Goal: Feedback & Contribution: Submit feedback/report problem

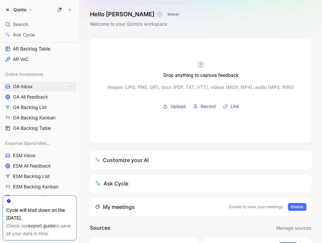
scroll to position [232, 0]
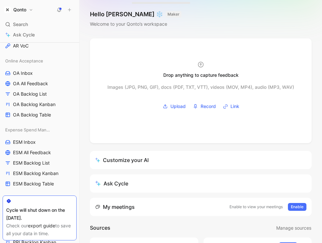
click at [26, 11] on h1 "Qonto" at bounding box center [19, 10] width 13 height 6
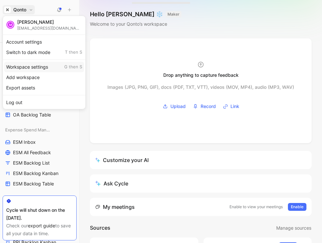
click at [24, 68] on div "Workspace settings G then S" at bounding box center [44, 67] width 80 height 10
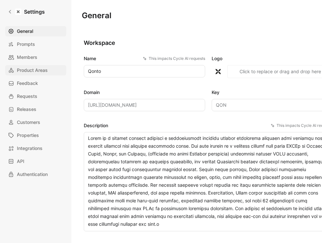
click at [38, 70] on span "Product Areas" at bounding box center [32, 70] width 31 height 8
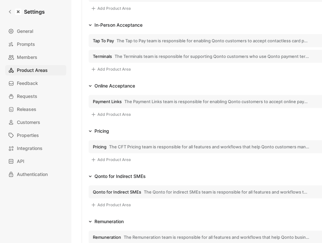
scroll to position [349, 0]
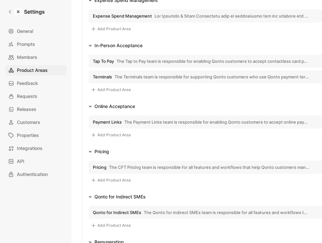
click at [137, 61] on span "The Tap to Pay team is responsible for enabling Qonto customers to accept conta…" at bounding box center [213, 61] width 193 height 6
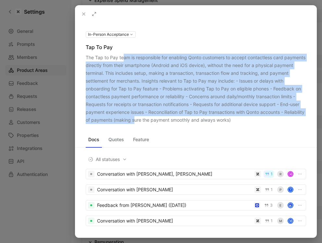
drag, startPoint x: 124, startPoint y: 58, endPoint x: 155, endPoint y: 119, distance: 68.5
click at [155, 119] on div "The Tap to Pay team is responsible for enabling Qonto customers to accept conta…" at bounding box center [196, 89] width 221 height 70
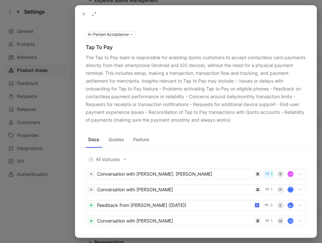
click at [51, 71] on div at bounding box center [161, 121] width 322 height 243
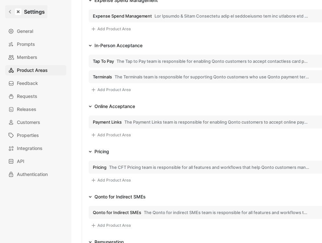
click at [10, 11] on icon at bounding box center [10, 11] width 5 height 5
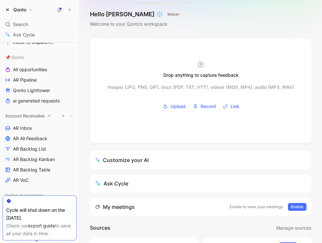
scroll to position [122, 0]
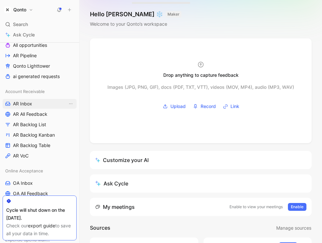
click at [19, 105] on span "AR Inbox" at bounding box center [22, 103] width 19 height 6
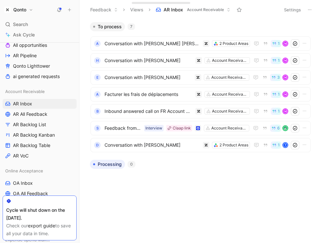
click at [239, 11] on button "Settings" at bounding box center [292, 9] width 23 height 9
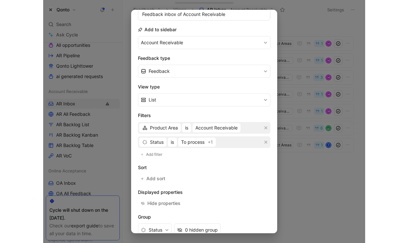
scroll to position [98, 0]
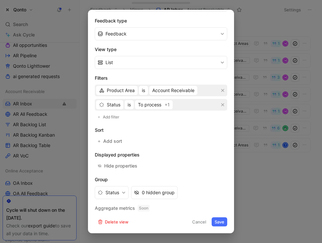
click at [239, 123] on div at bounding box center [161, 121] width 322 height 243
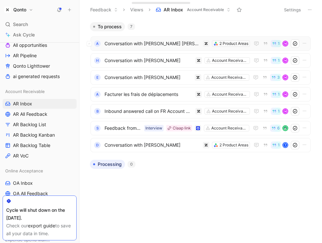
click at [141, 40] on span "Conversation with [PERSON_NAME] [PERSON_NAME]" at bounding box center [153, 44] width 96 height 8
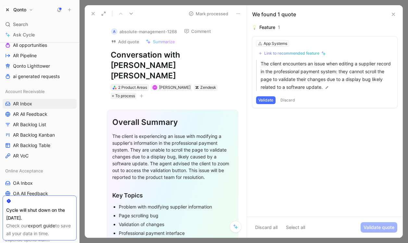
click at [121, 84] on div "2 Product Areas" at bounding box center [132, 87] width 29 height 6
click at [90, 13] on button at bounding box center [93, 13] width 9 height 9
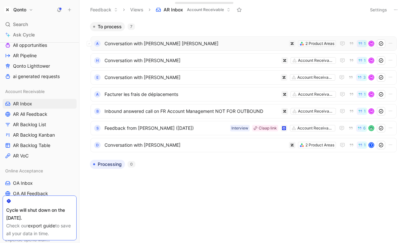
click at [170, 42] on span "Conversation with [PERSON_NAME] [PERSON_NAME]" at bounding box center [196, 44] width 182 height 8
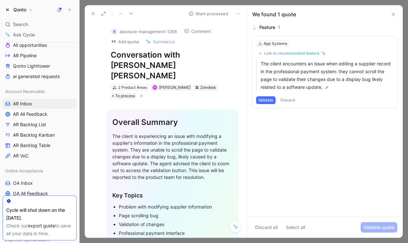
click at [90, 13] on button at bounding box center [93, 13] width 9 height 9
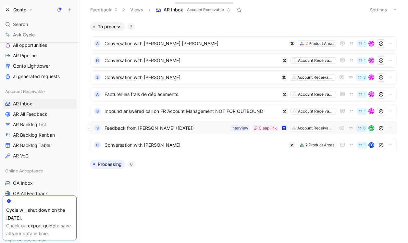
click at [193, 126] on span "Feedback from [PERSON_NAME] ([DATE])" at bounding box center [166, 128] width 123 height 8
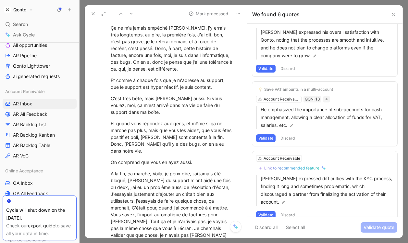
scroll to position [2659, 0]
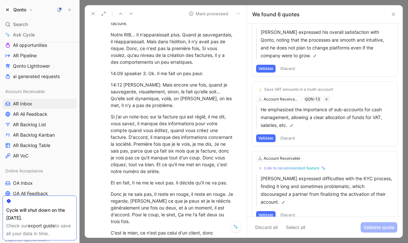
drag, startPoint x: 267, startPoint y: 12, endPoint x: 297, endPoint y: 14, distance: 29.6
click at [239, 14] on div "We found 6 quotes" at bounding box center [275, 14] width 47 height 8
click at [95, 16] on icon at bounding box center [93, 13] width 5 height 5
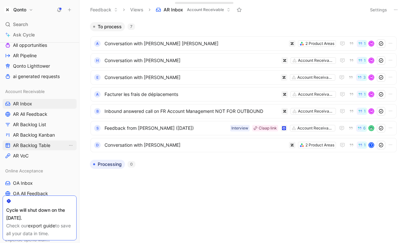
click at [36, 144] on span "AR Backlog Table" at bounding box center [31, 145] width 37 height 6
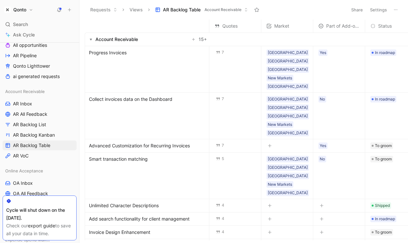
click at [125, 95] on span "Collect invoices data on the Dashboard" at bounding box center [131, 99] width 84 height 8
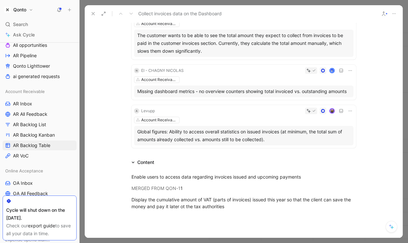
scroll to position [427, 0]
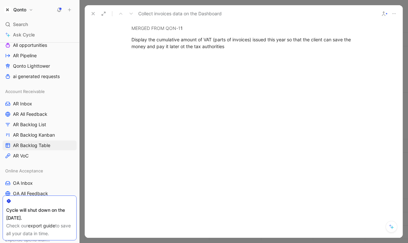
click at [172, 121] on div at bounding box center [244, 138] width 318 height 73
click at [239, 73] on p at bounding box center [244, 69] width 250 height 11
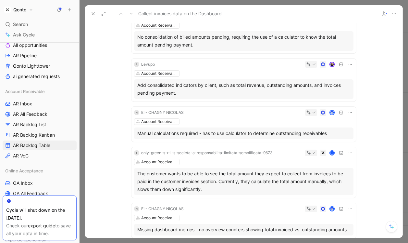
scroll to position [36, 0]
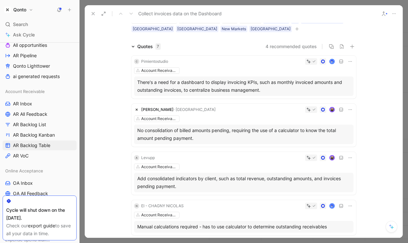
click at [147, 46] on div "Quotes 7" at bounding box center [148, 47] width 23 height 8
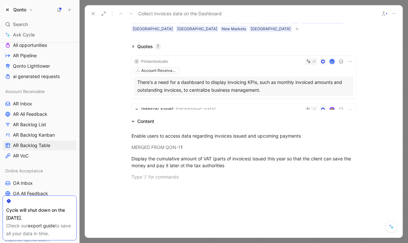
scroll to position [0, 0]
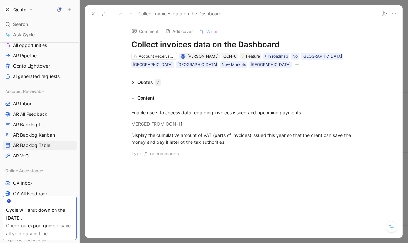
click at [144, 84] on div "Quotes 7" at bounding box center [148, 82] width 23 height 8
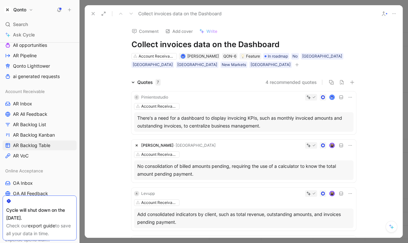
click at [186, 95] on div at bounding box center [262, 97] width 183 height 6
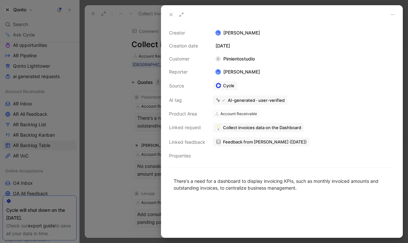
click at [239, 144] on span "Feedback from [PERSON_NAME] ([DATE])" at bounding box center [265, 142] width 84 height 6
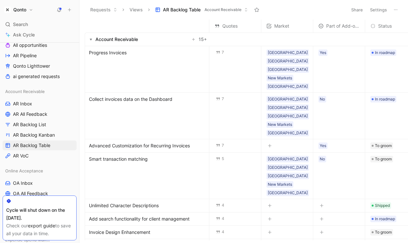
click at [138, 95] on span "Collect invoices data on the Dashboard" at bounding box center [131, 99] width 84 height 8
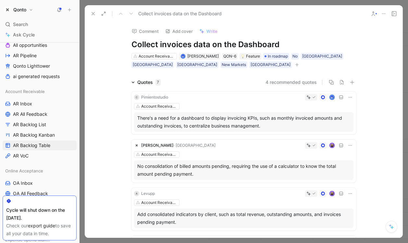
click at [239, 227] on icon at bounding box center [393, 228] width 4 height 4
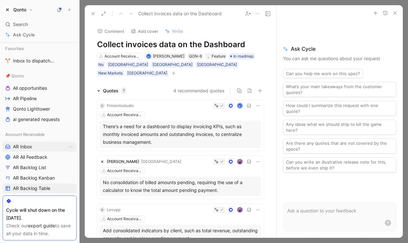
click at [33, 143] on link "AR Inbox" at bounding box center [40, 147] width 74 height 10
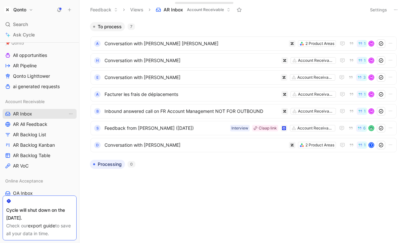
scroll to position [120, 0]
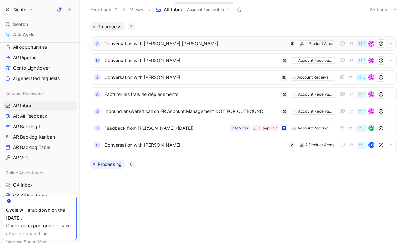
click at [170, 44] on span "Conversation with [PERSON_NAME] [PERSON_NAME]" at bounding box center [196, 44] width 182 height 8
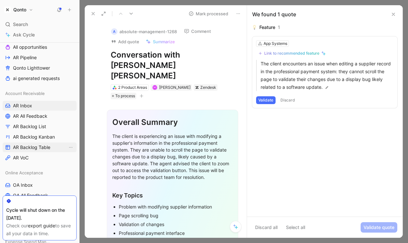
click at [37, 148] on span "AR Backlog Table" at bounding box center [31, 147] width 37 height 6
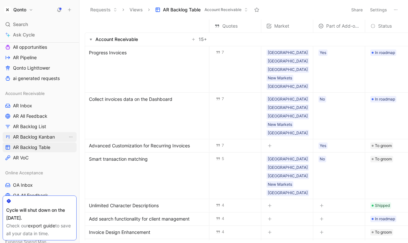
click at [37, 138] on span "AR Backlog Kanban" at bounding box center [34, 137] width 42 height 6
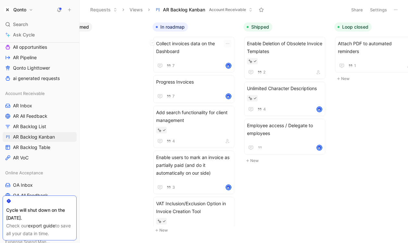
scroll to position [0, 215]
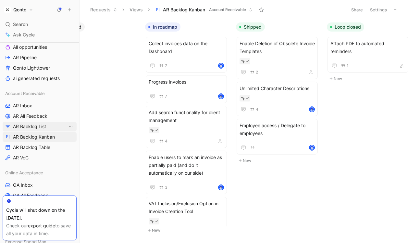
click at [44, 129] on span "AR Backlog List" at bounding box center [29, 126] width 33 height 6
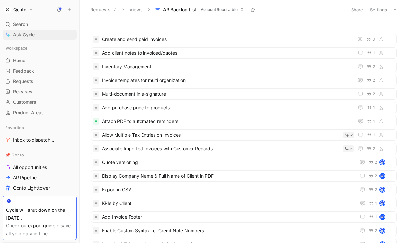
click at [28, 35] on span "Ask Cycle" at bounding box center [24, 35] width 22 height 8
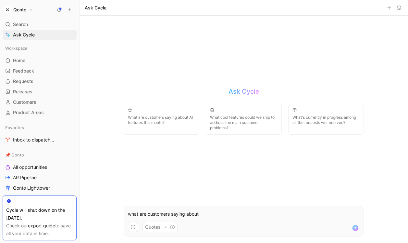
click at [239, 139] on div "Ask Cycle What are customers saying about AI features this month? What cool fea…" at bounding box center [243, 129] width 253 height 227
click at [220, 211] on p "what are customers saying about" at bounding box center [244, 214] width 232 height 8
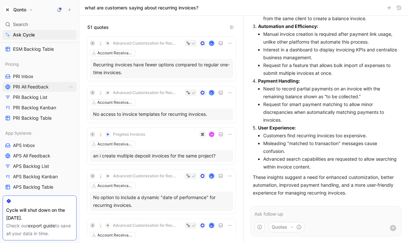
scroll to position [161, 0]
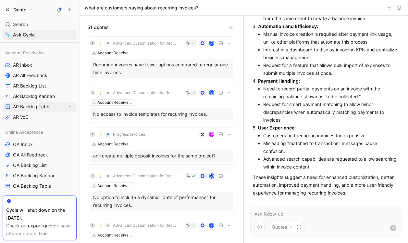
click at [31, 103] on link "AR Backlog Table" at bounding box center [40, 107] width 74 height 10
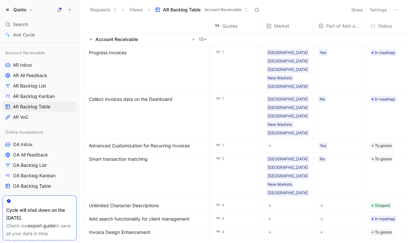
click at [161, 95] on span "Collect invoices data on the Dashboard" at bounding box center [131, 99] width 84 height 8
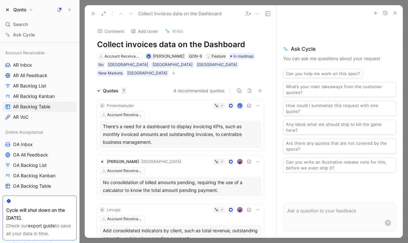
drag, startPoint x: 115, startPoint y: 46, endPoint x: 176, endPoint y: 46, distance: 61.7
click at [176, 46] on h1 "Collect invoices data on the Dashboard" at bounding box center [180, 44] width 167 height 10
click at [208, 46] on h1 "Collect invoices data on the Dashboard" at bounding box center [180, 44] width 167 height 10
click at [239, 209] on p at bounding box center [340, 211] width 105 height 8
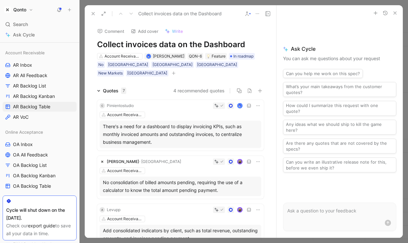
click at [239, 214] on p at bounding box center [340, 211] width 105 height 8
click at [94, 14] on use at bounding box center [93, 13] width 3 height 3
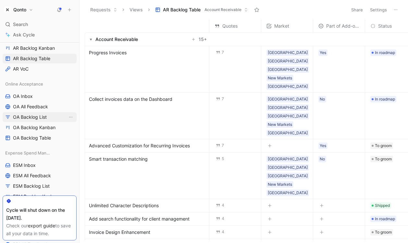
scroll to position [211, 0]
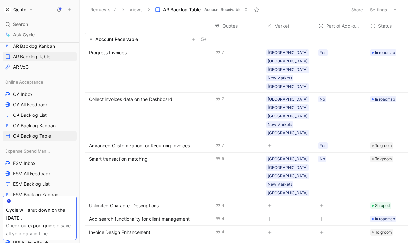
click at [39, 135] on span "OA Backlog Table" at bounding box center [32, 136] width 38 height 6
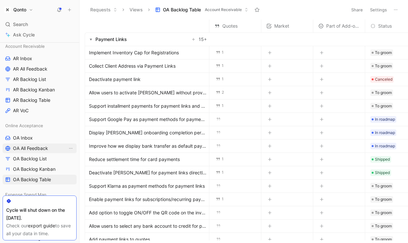
scroll to position [132, 0]
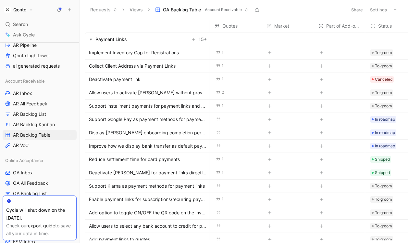
click at [36, 135] on span "AR Backlog Table" at bounding box center [31, 135] width 37 height 6
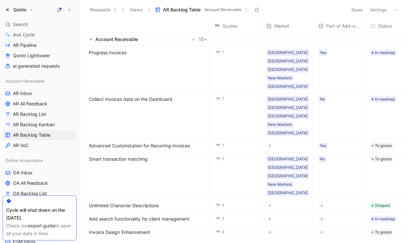
click at [157, 95] on span "Collect invoices data on the Dashboard" at bounding box center [131, 99] width 84 height 8
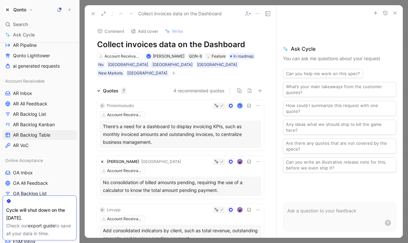
drag, startPoint x: 139, startPoint y: 78, endPoint x: 150, endPoint y: 173, distance: 95.2
click at [95, 14] on icon at bounding box center [93, 13] width 5 height 5
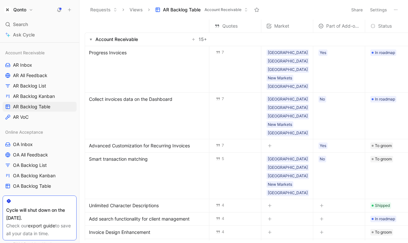
scroll to position [162, 0]
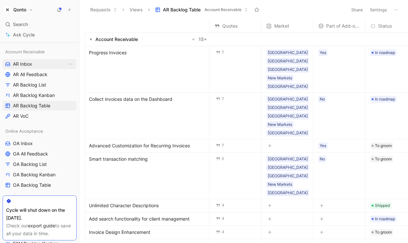
click at [37, 66] on link "AR Inbox" at bounding box center [40, 64] width 74 height 10
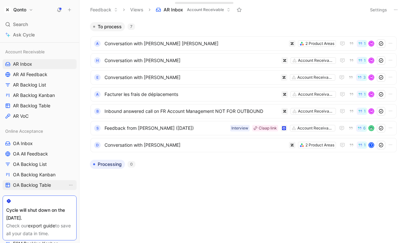
click at [32, 185] on span "OA Backlog Table" at bounding box center [32, 185] width 38 height 6
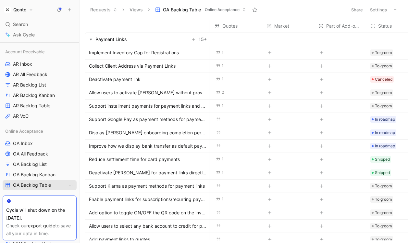
click at [41, 180] on link "OA Backlog Table" at bounding box center [40, 185] width 74 height 10
click at [43, 172] on span "OA Backlog Kanban" at bounding box center [34, 174] width 43 height 6
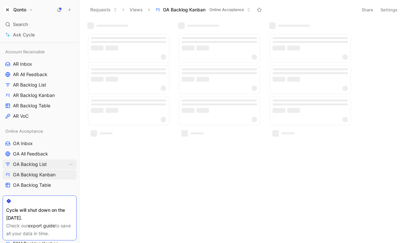
click at [43, 163] on span "OA Backlog List" at bounding box center [30, 164] width 34 height 6
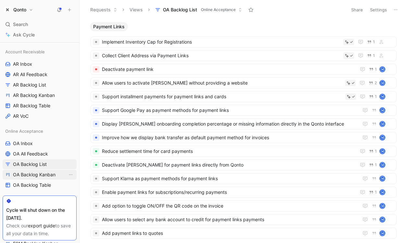
click at [40, 171] on link "OA Backlog Kanban" at bounding box center [40, 175] width 74 height 10
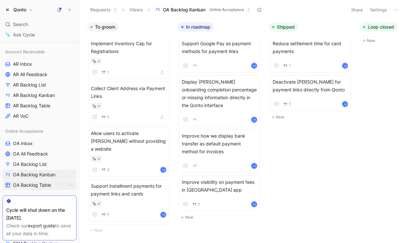
click at [38, 183] on span "OA Backlog Table" at bounding box center [32, 185] width 38 height 6
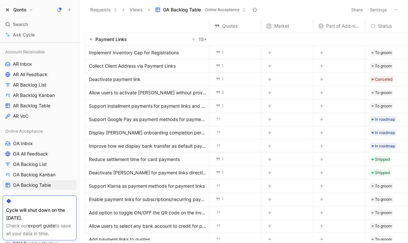
click at [112, 94] on span "Allow users to activate [PERSON_NAME] without providing a website" at bounding box center [148, 93] width 118 height 8
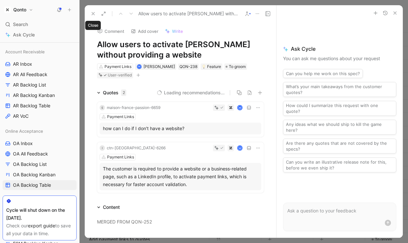
click at [93, 13] on icon at bounding box center [93, 13] width 5 height 5
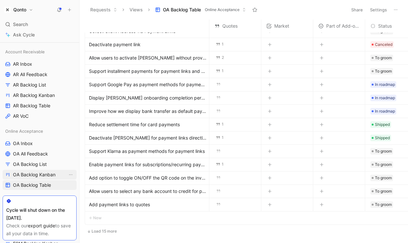
scroll to position [128, 0]
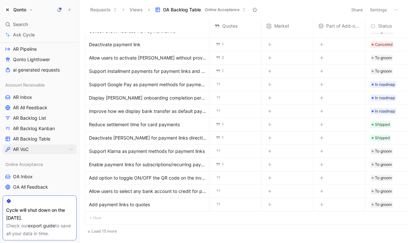
click at [27, 146] on span "AR VoC" at bounding box center [21, 149] width 16 height 6
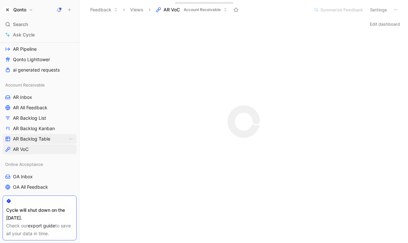
click at [30, 140] on span "AR Backlog Table" at bounding box center [31, 139] width 37 height 6
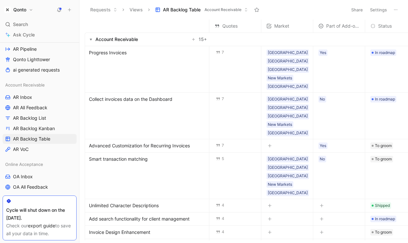
click at [116, 55] on span "Progress Invoices" at bounding box center [108, 53] width 38 height 8
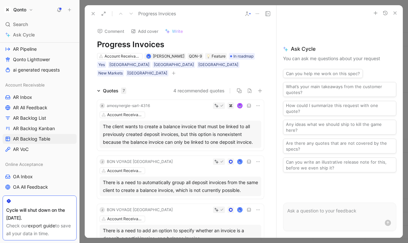
click at [239, 9] on button "button" at bounding box center [396, 13] width 8 height 8
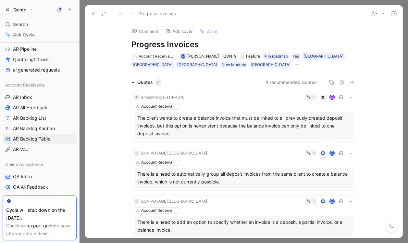
click at [91, 13] on icon at bounding box center [93, 13] width 5 height 5
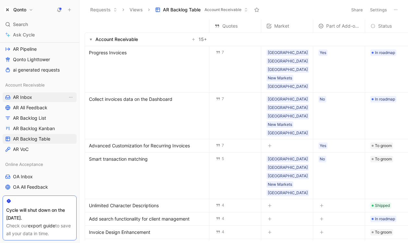
click at [33, 95] on link "AR Inbox" at bounding box center [40, 97] width 74 height 10
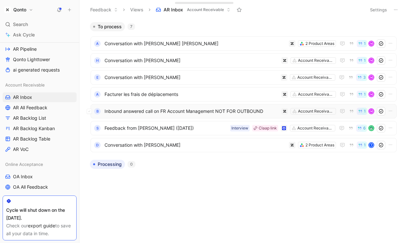
click at [170, 110] on span "Inbound answered call on FR Account Management NOT FOR OUTBOUND" at bounding box center [192, 111] width 174 height 8
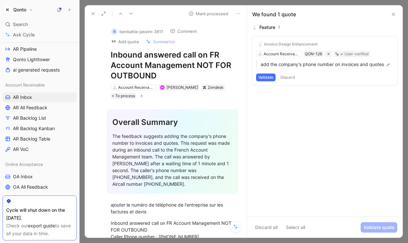
scroll to position [96, 0]
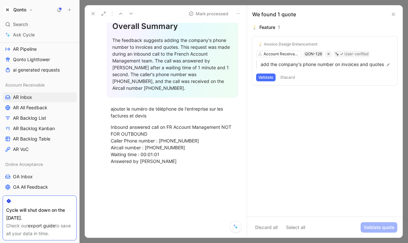
click at [90, 14] on button at bounding box center [93, 13] width 9 height 9
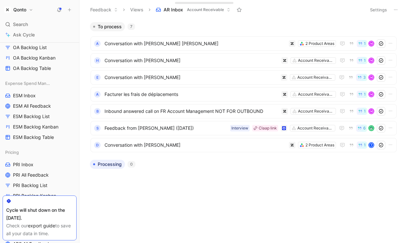
scroll to position [282, 0]
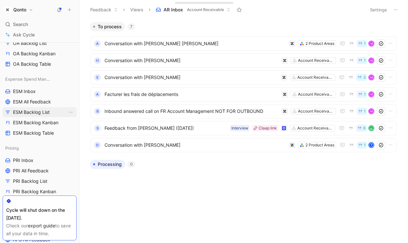
click at [32, 112] on span "ESM Backlog List" at bounding box center [31, 112] width 37 height 6
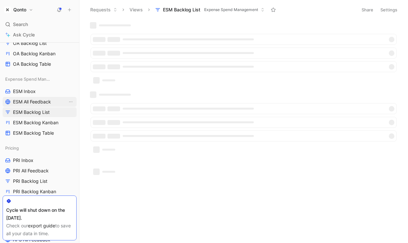
click at [32, 102] on span "ESM All Feedback" at bounding box center [32, 101] width 38 height 6
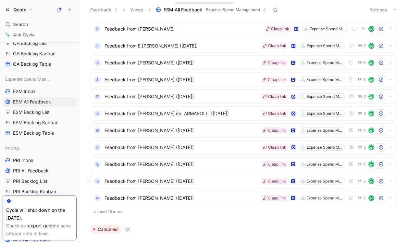
scroll to position [184, 0]
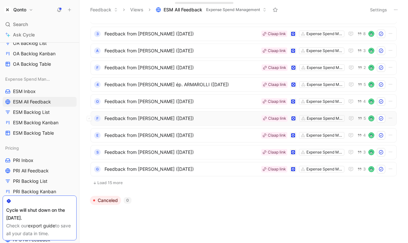
click at [179, 115] on span "Feedback from [PERSON_NAME] ([DATE])" at bounding box center [182, 118] width 155 height 8
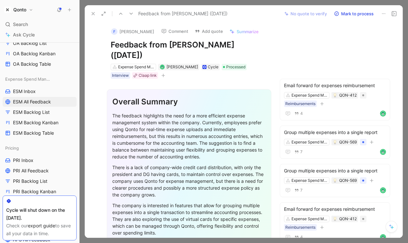
drag, startPoint x: 170, startPoint y: 111, endPoint x: 170, endPoint y: 191, distance: 79.6
click at [170, 191] on div "Overall Summary The feedback highlights the need for a more efficient expense m…" at bounding box center [189, 177] width 165 height 177
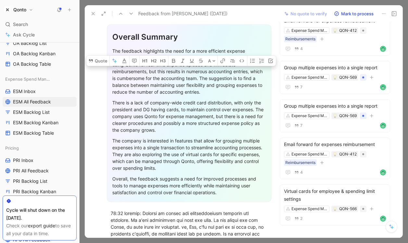
click at [169, 163] on div "The company is interested in features that allow for grouping multiple expenses…" at bounding box center [189, 154] width 154 height 34
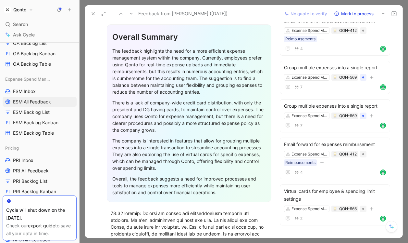
scroll to position [58, 0]
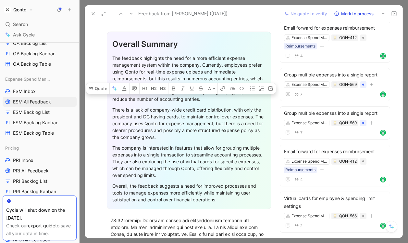
drag, startPoint x: 160, startPoint y: 193, endPoint x: 153, endPoint y: 74, distance: 119.8
click at [153, 74] on div "Overall Summary The feedback highlights the need for a more efficient expense m…" at bounding box center [189, 120] width 165 height 177
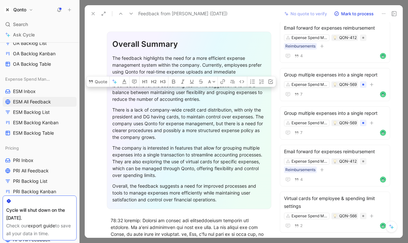
click at [210, 154] on div "The company is interested in features that allow for grouping multiple expenses…" at bounding box center [189, 161] width 154 height 34
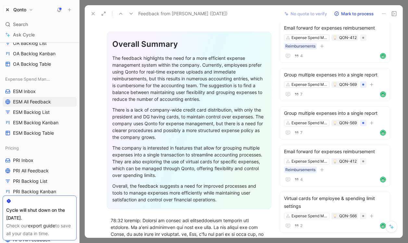
scroll to position [0, 0]
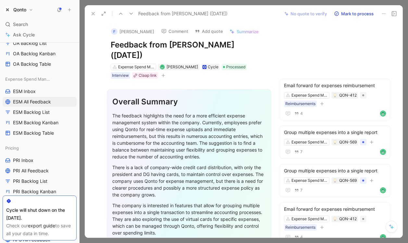
drag, startPoint x: 124, startPoint y: 44, endPoint x: 124, endPoint y: 52, distance: 8.4
click at [124, 52] on h1 "Feedback from [PERSON_NAME] ([DATE])" at bounding box center [189, 50] width 157 height 21
click at [239, 224] on icon at bounding box center [391, 225] width 2 height 2
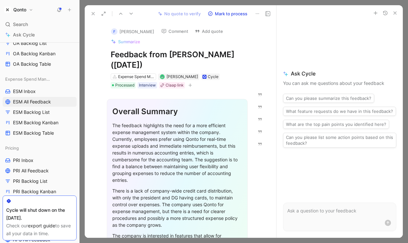
click at [239, 207] on p at bounding box center [340, 211] width 105 height 8
click at [239, 226] on div at bounding box center [340, 224] width 113 height 12
click at [239, 218] on form at bounding box center [339, 216] width 113 height 29
click at [239, 14] on icon "button" at bounding box center [395, 12] width 5 height 5
